Goal: Transaction & Acquisition: Book appointment/travel/reservation

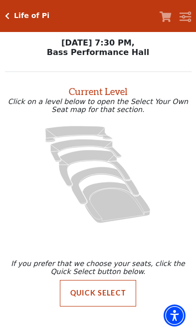
click at [72, 165] on icon at bounding box center [95, 168] width 72 height 36
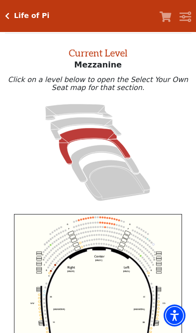
scroll to position [37, 0]
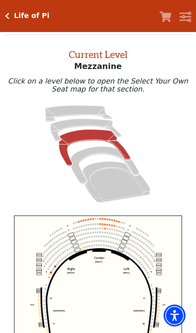
click at [109, 189] on icon at bounding box center [116, 181] width 68 height 41
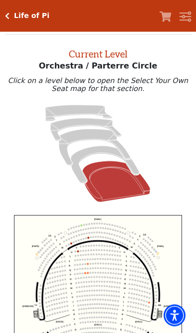
scroll to position [38, 0]
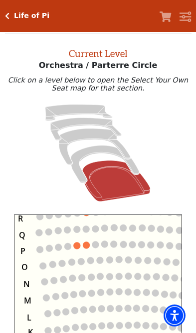
click at [90, 264] on circle at bounding box center [90, 260] width 7 height 7
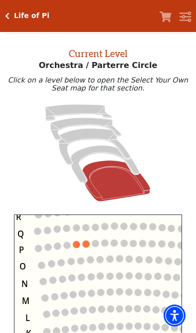
click at [87, 247] on circle at bounding box center [86, 243] width 7 height 7
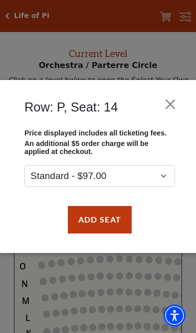
click at [179, 97] on button "Close" at bounding box center [170, 103] width 19 height 19
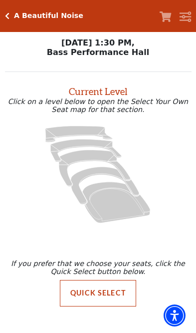
click at [121, 205] on icon "Orchestra / Parterre Circle - Seats Available: 21" at bounding box center [116, 202] width 68 height 41
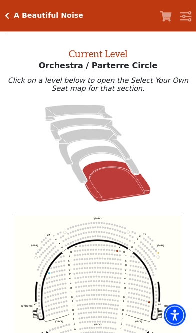
scroll to position [38, 0]
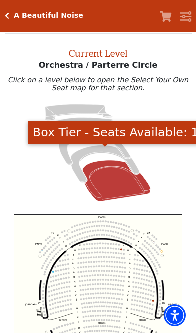
click at [84, 158] on icon "Box Tier - Seats Available: 11" at bounding box center [105, 163] width 68 height 37
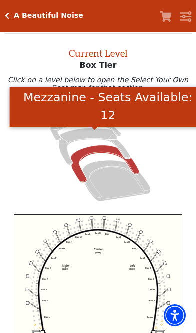
click at [100, 135] on icon "Mezzanine - Seats Available: 12" at bounding box center [95, 146] width 72 height 36
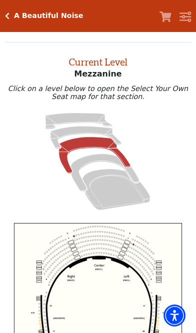
scroll to position [37, 0]
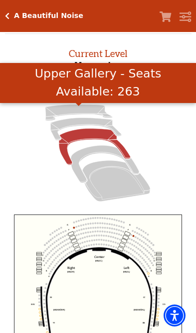
click at [88, 108] on icon "Upper Gallery - Seats Available: 263" at bounding box center [78, 112] width 67 height 16
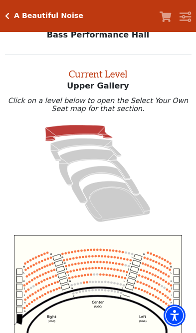
scroll to position [17, 0]
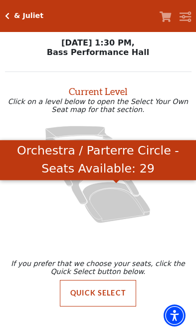
click at [124, 214] on icon "Orchestra / Parterre Circle - Seats Available: 29" at bounding box center [116, 202] width 68 height 41
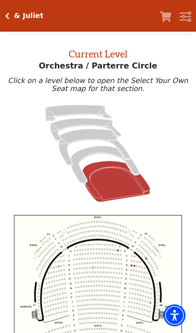
scroll to position [38, 0]
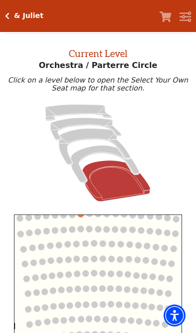
click at [136, 248] on circle at bounding box center [139, 245] width 6 height 6
